Goal: Task Accomplishment & Management: Use online tool/utility

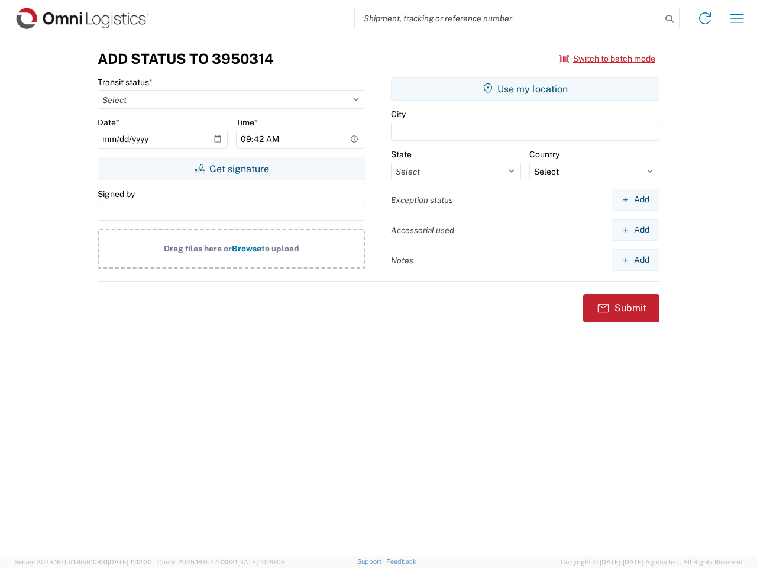
click at [508, 18] on input "search" at bounding box center [508, 18] width 306 height 22
click at [670, 19] on icon at bounding box center [669, 19] width 17 height 17
click at [705, 18] on icon at bounding box center [705, 18] width 19 height 19
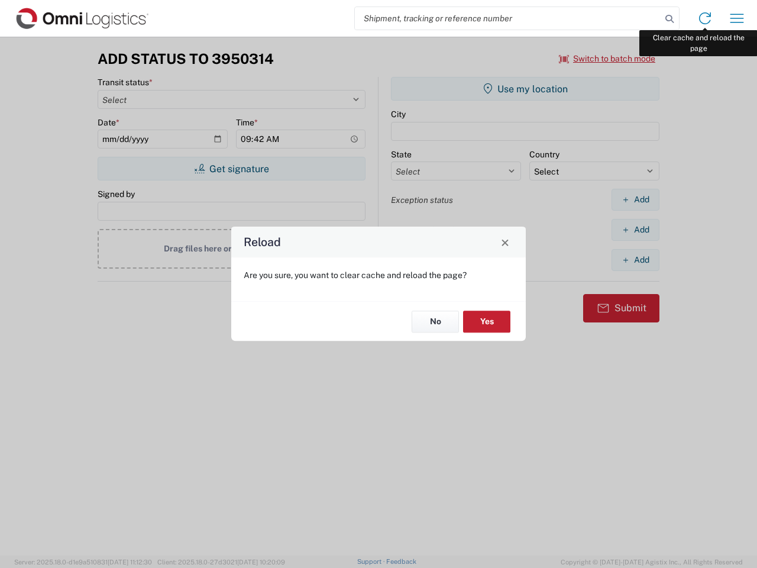
click at [737, 18] on div "Reload Are you sure, you want to clear cache and reload the page? No Yes" at bounding box center [378, 284] width 757 height 568
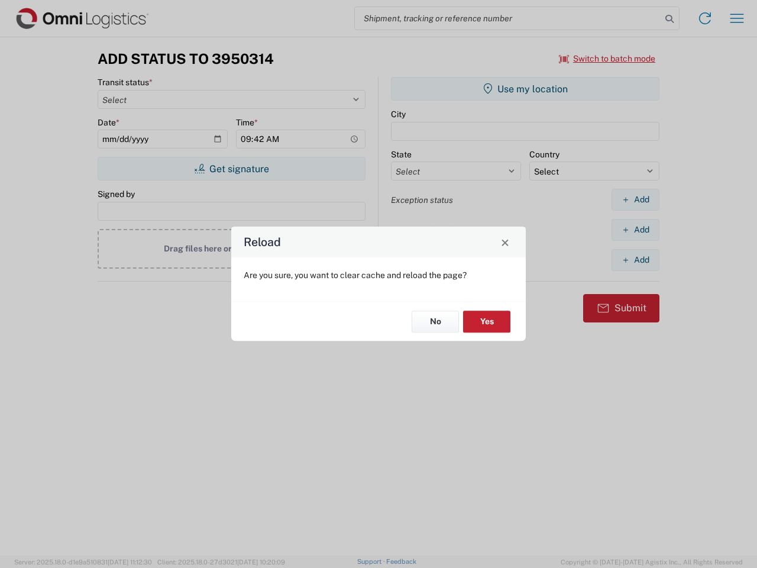
click at [607, 59] on div "Reload Are you sure, you want to clear cache and reload the page? No Yes" at bounding box center [378, 284] width 757 height 568
click at [231, 169] on div "Reload Are you sure, you want to clear cache and reload the page? No Yes" at bounding box center [378, 284] width 757 height 568
click at [525, 89] on div "Reload Are you sure, you want to clear cache and reload the page? No Yes" at bounding box center [378, 284] width 757 height 568
click at [635, 199] on div "Reload Are you sure, you want to clear cache and reload the page? No Yes" at bounding box center [378, 284] width 757 height 568
click at [635, 229] on div "Reload Are you sure, you want to clear cache and reload the page? No Yes" at bounding box center [378, 284] width 757 height 568
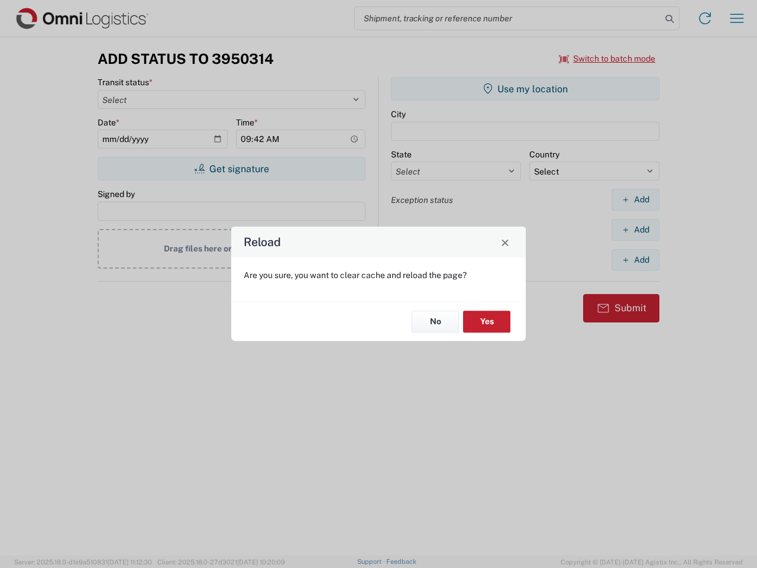
click at [635, 260] on div "Reload Are you sure, you want to clear cache and reload the page? No Yes" at bounding box center [378, 284] width 757 height 568
